Goal: Task Accomplishment & Management: Use online tool/utility

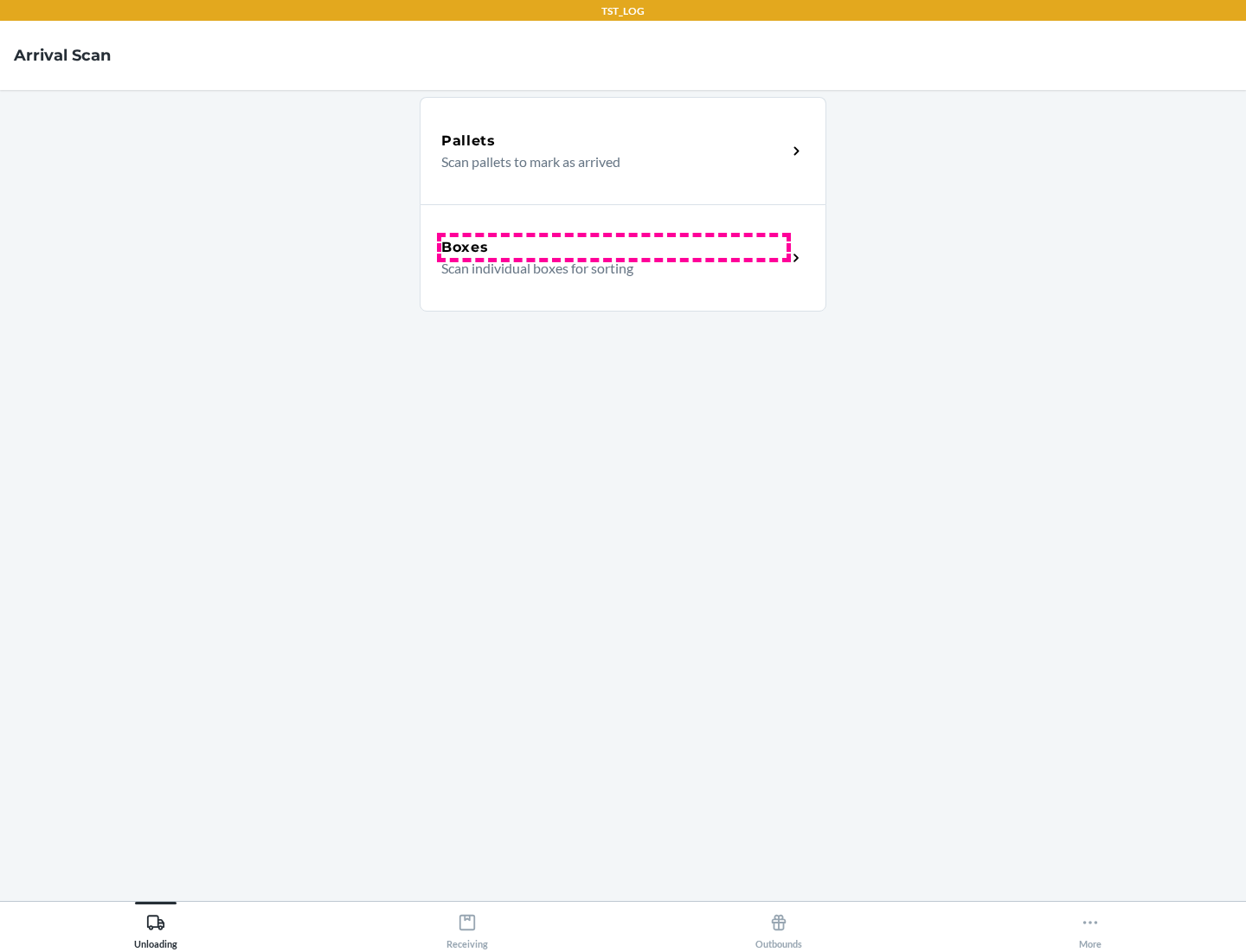
click at [614, 247] on div "Boxes" at bounding box center [614, 247] width 346 height 21
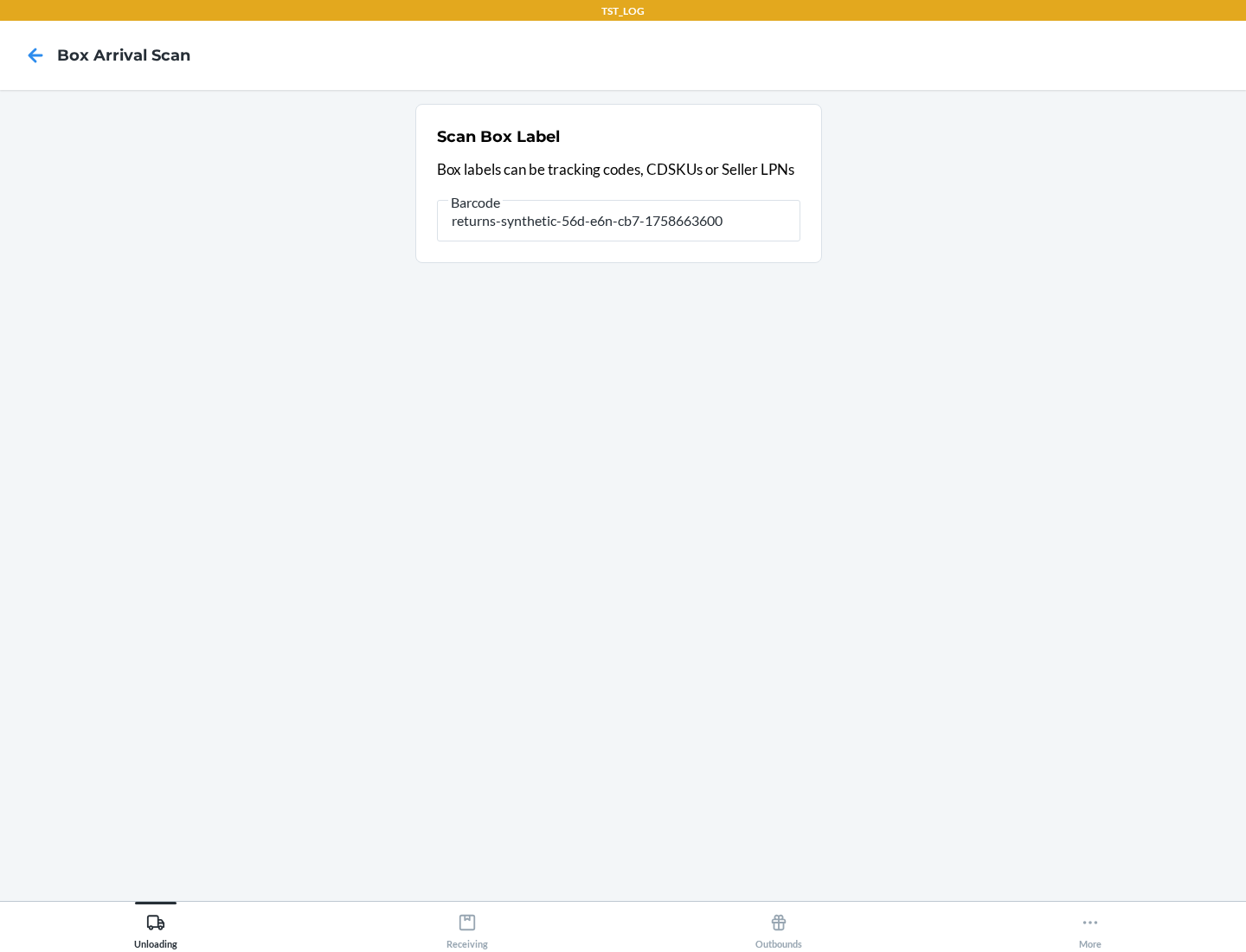
type input "returns-synthetic-56d-e6n-cb7-1758663600"
